Goal: Check status

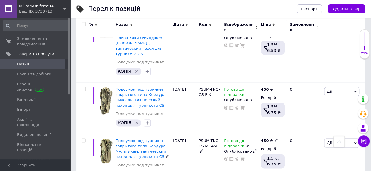
scroll to position [354, 0]
click at [33, 40] on span "Замовлення та повідомлення" at bounding box center [35, 41] width 37 height 11
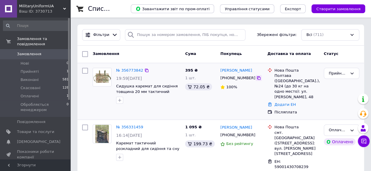
click at [256, 79] on icon at bounding box center [258, 78] width 5 height 5
click at [128, 69] on link "№ 356773842" at bounding box center [129, 70] width 27 height 4
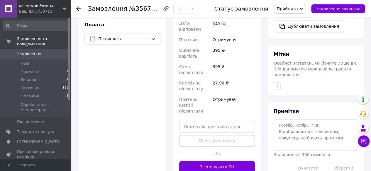
scroll to position [260, 0]
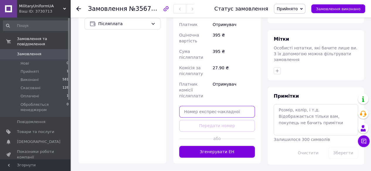
click at [213, 106] on input "text" at bounding box center [217, 112] width 76 height 12
paste input "59001432996042"
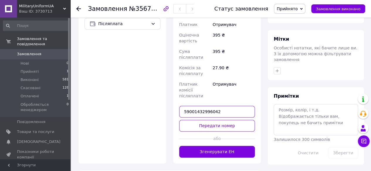
type input "59001432996042"
click at [215, 120] on button "Передати номер" at bounding box center [217, 126] width 76 height 12
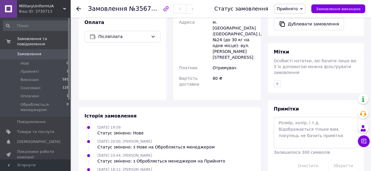
click at [77, 9] on use at bounding box center [78, 8] width 5 height 5
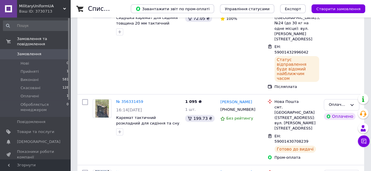
scroll to position [67, 0]
